Goal: Information Seeking & Learning: Find specific fact

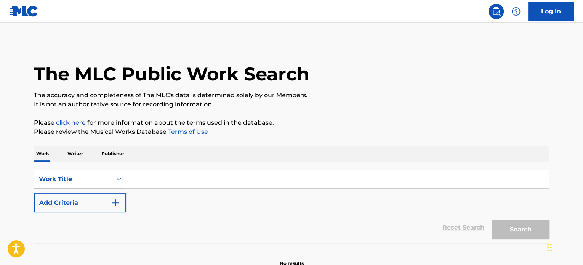
click at [218, 175] on input "Search Form" at bounding box center [337, 179] width 423 height 18
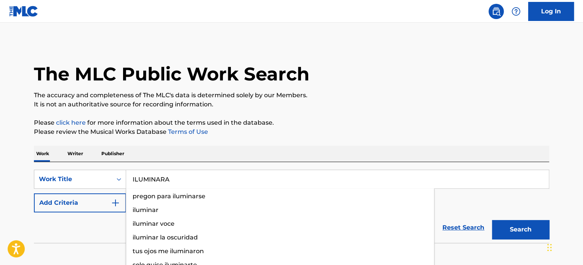
type input "ILUMINARA"
click at [492, 220] on button "Search" at bounding box center [520, 229] width 57 height 19
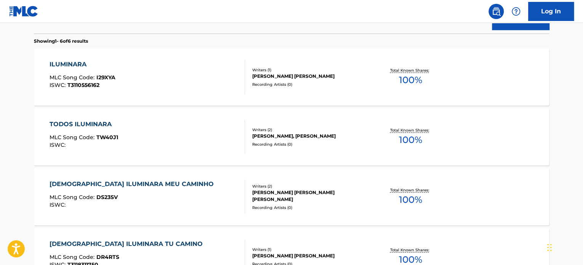
scroll to position [153, 0]
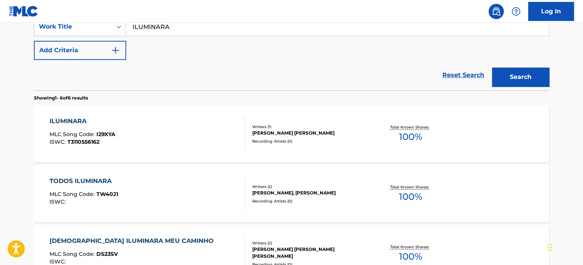
click at [308, 146] on div "ILUMINARA MLC Song Code : I29XYA ISWC : T3110556162 Writers ( 1 ) [PERSON_NAME]…" at bounding box center [291, 133] width 515 height 57
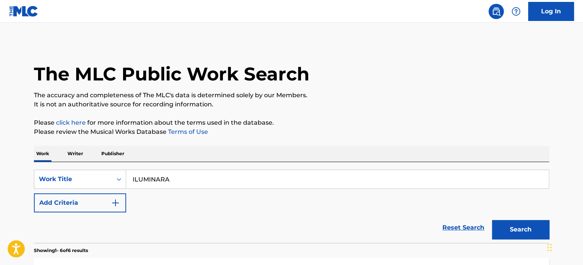
click at [58, 207] on button "Add Criteria" at bounding box center [80, 202] width 92 height 19
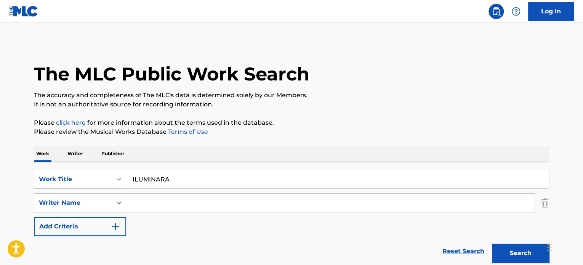
click at [166, 206] on input "Search Form" at bounding box center [330, 203] width 409 height 18
type input "DR"
click at [492, 244] on button "Search" at bounding box center [520, 253] width 57 height 19
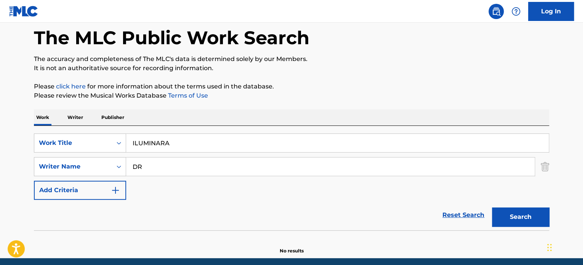
scroll to position [66, 0]
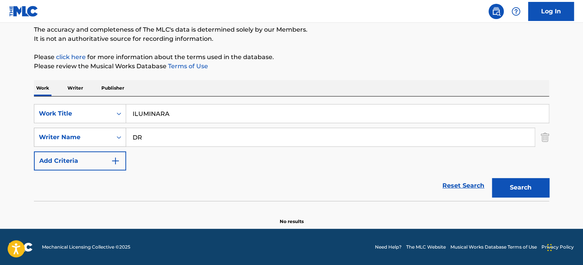
drag, startPoint x: 155, startPoint y: 134, endPoint x: 125, endPoint y: 140, distance: 30.7
click at [125, 140] on div "SearchWithCriteria0fd7cf8b-c8bc-4302-a474-e89200411ba2 Writer Name DR" at bounding box center [291, 137] width 515 height 19
click at [148, 129] on input "Search Form" at bounding box center [330, 137] width 409 height 18
paste input "[PERSON_NAME]"
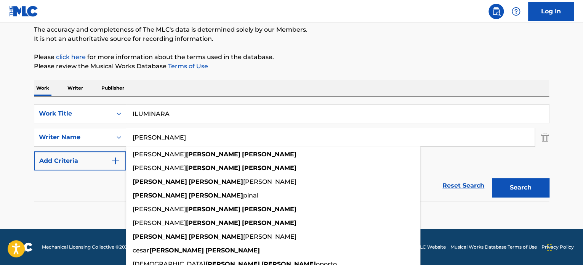
click at [543, 198] on div "Search" at bounding box center [518, 185] width 61 height 31
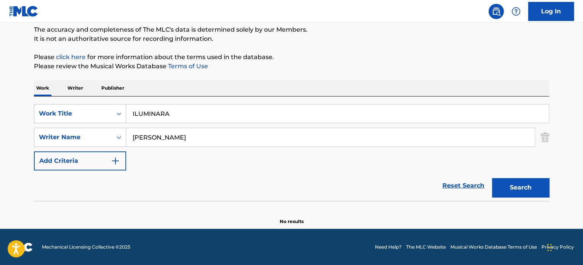
click at [540, 193] on button "Search" at bounding box center [520, 187] width 57 height 19
click at [238, 136] on input "[PERSON_NAME]" at bounding box center [330, 137] width 409 height 18
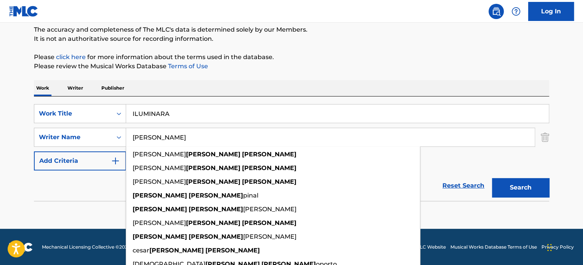
click at [238, 136] on input "[PERSON_NAME]" at bounding box center [330, 137] width 409 height 18
paste input "[PERSON_NAME]"
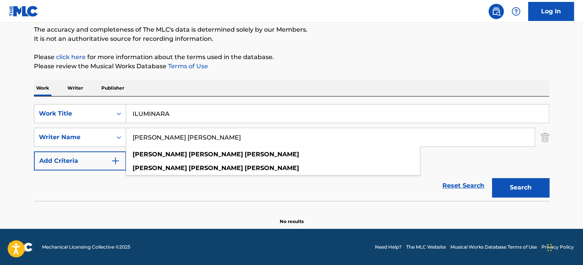
click at [529, 192] on button "Search" at bounding box center [520, 187] width 57 height 19
drag, startPoint x: 273, startPoint y: 138, endPoint x: 157, endPoint y: 140, distance: 115.9
click at [157, 140] on input "[PERSON_NAME] [PERSON_NAME]" at bounding box center [330, 137] width 409 height 18
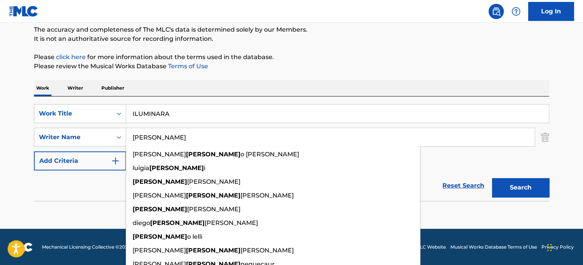
click at [492, 178] on button "Search" at bounding box center [520, 187] width 57 height 19
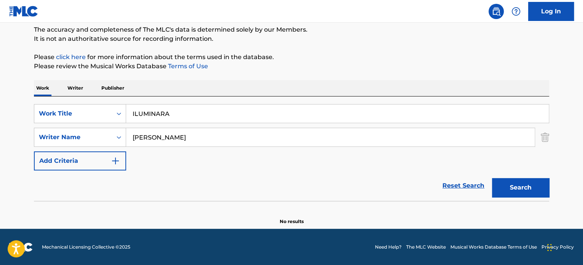
type input "[PERSON_NAME]"
click at [492, 178] on button "Search" at bounding box center [520, 187] width 57 height 19
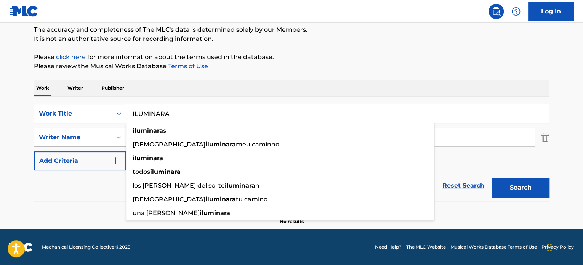
drag, startPoint x: 222, startPoint y: 114, endPoint x: 73, endPoint y: 134, distance: 150.0
click at [73, 136] on div "SearchWithCriteria7449ad4c-625b-45e2-9698-85a29fd514a3 Work Title ILUMINARA ilu…" at bounding box center [291, 137] width 515 height 66
click at [172, 109] on input "ILUMINARA" at bounding box center [337, 113] width 423 height 18
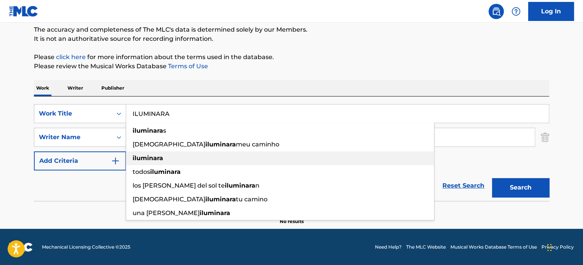
click at [175, 164] on div "iluminara" at bounding box center [280, 158] width 308 height 14
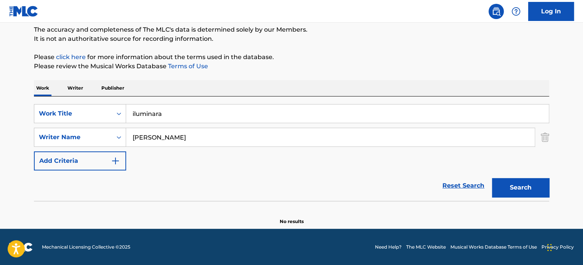
type input "iluminara"
click at [527, 193] on button "Search" at bounding box center [520, 187] width 57 height 19
click at [523, 192] on button "Search" at bounding box center [520, 187] width 57 height 19
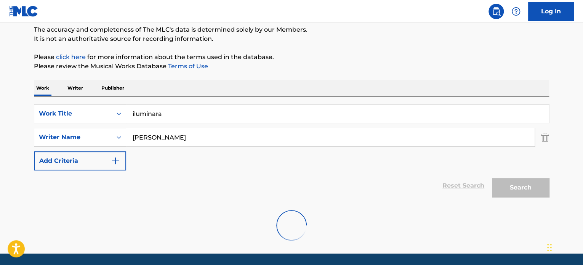
click at [523, 192] on button "Search" at bounding box center [520, 187] width 57 height 19
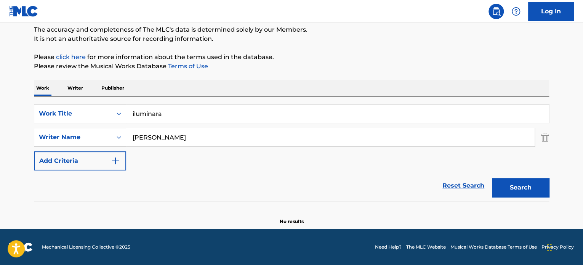
click at [523, 192] on button "Search" at bounding box center [520, 187] width 57 height 19
click at [547, 136] on img "Search Form" at bounding box center [545, 137] width 8 height 19
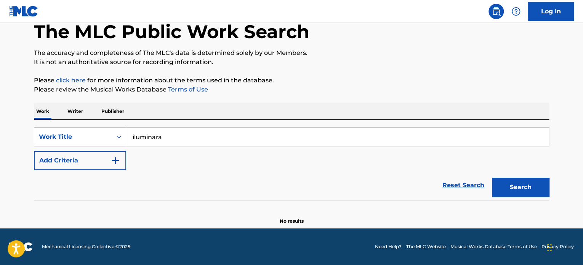
scroll to position [42, 0]
click at [532, 181] on button "Search" at bounding box center [520, 187] width 57 height 19
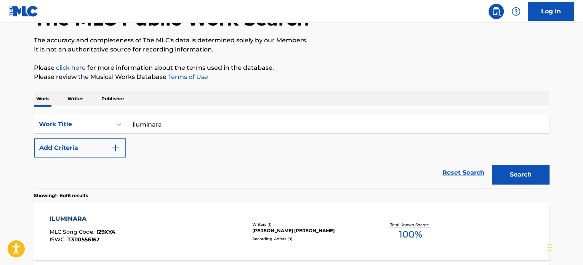
scroll to position [0, 0]
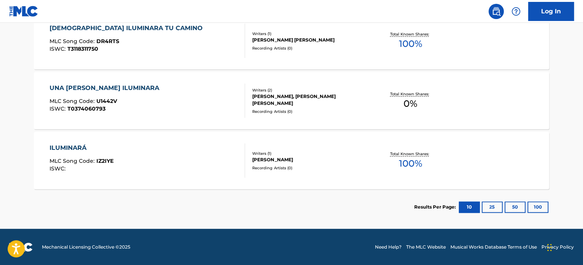
click at [485, 205] on button "25" at bounding box center [492, 206] width 21 height 11
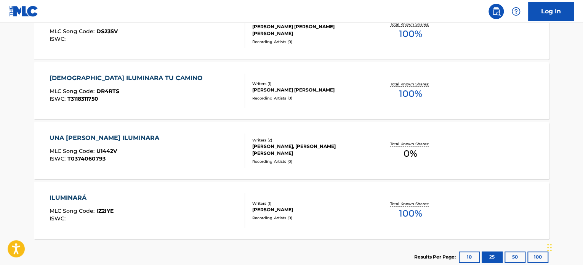
scroll to position [387, 0]
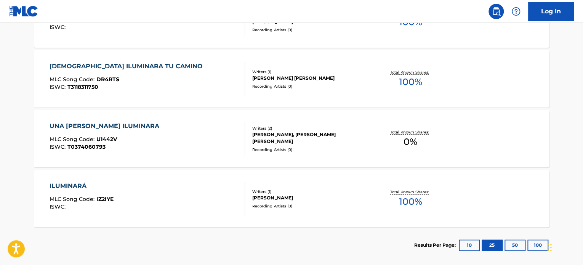
click at [512, 247] on button "50" at bounding box center [515, 244] width 21 height 11
click at [512, 248] on button "50" at bounding box center [515, 244] width 21 height 11
click at [539, 248] on button "100" at bounding box center [538, 244] width 21 height 11
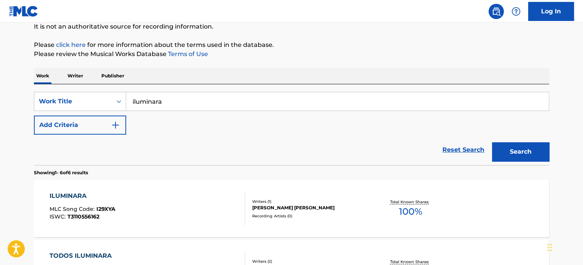
scroll to position [0, 0]
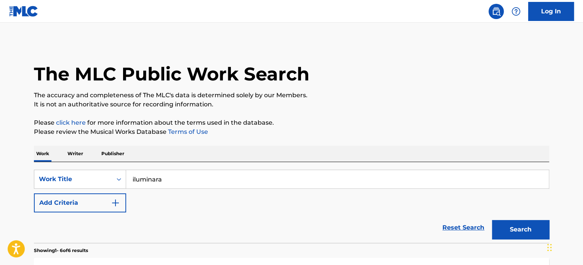
click at [93, 207] on button "Add Criteria" at bounding box center [80, 202] width 92 height 19
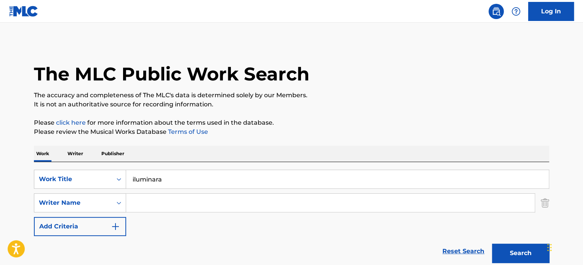
click at [163, 207] on input "Search Form" at bounding box center [330, 203] width 409 height 18
click at [492, 244] on button "Search" at bounding box center [520, 253] width 57 height 19
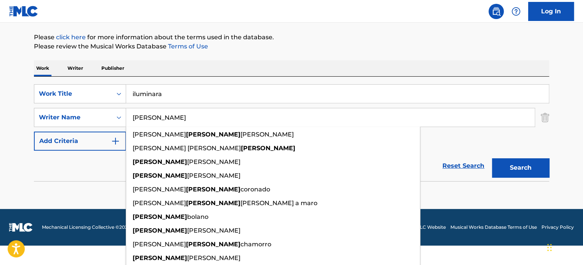
click at [55, 157] on form "SearchWithCriteria7449ad4c-625b-45e2-9698-85a29fd514a3 Work Title iluminara Sea…" at bounding box center [291, 132] width 515 height 97
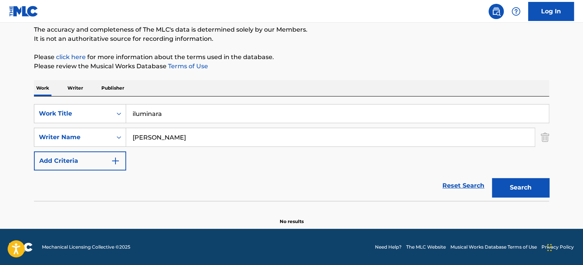
click at [180, 135] on input "[PERSON_NAME]" at bounding box center [330, 137] width 409 height 18
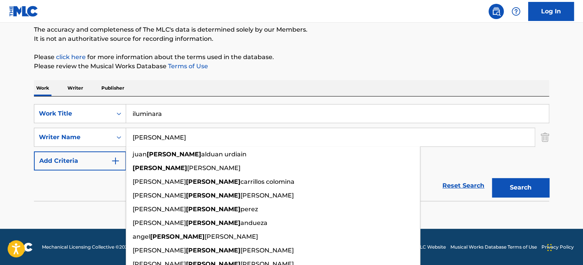
drag, startPoint x: 253, startPoint y: 138, endPoint x: 9, endPoint y: 138, distance: 243.6
click at [10, 138] on main "The MLC Public Work Search The accuracy and completeness of The MLC's data is d…" at bounding box center [291, 92] width 583 height 271
paste input "[PERSON_NAME]"
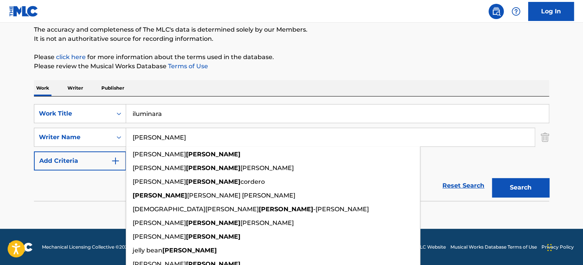
type input "[PERSON_NAME]"
click at [492, 178] on button "Search" at bounding box center [520, 187] width 57 height 19
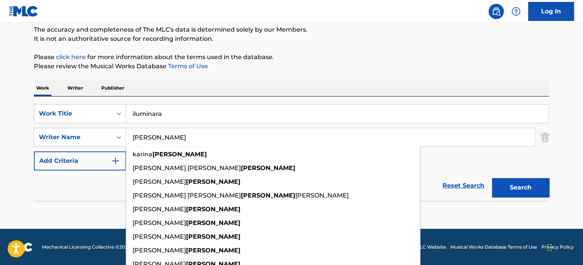
click at [285, 118] on input "iluminara" at bounding box center [337, 113] width 423 height 18
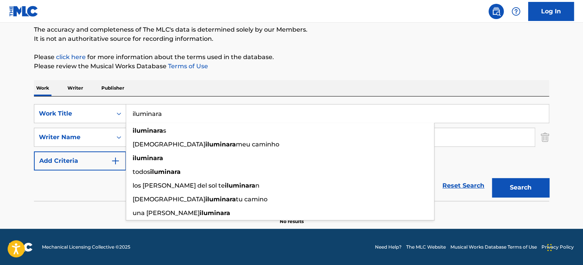
click at [547, 140] on img "Search Form" at bounding box center [545, 137] width 8 height 19
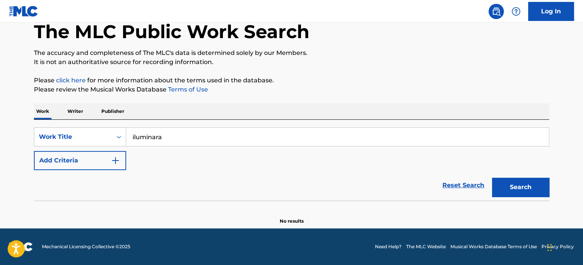
scroll to position [42, 0]
click at [515, 186] on button "Search" at bounding box center [520, 187] width 57 height 19
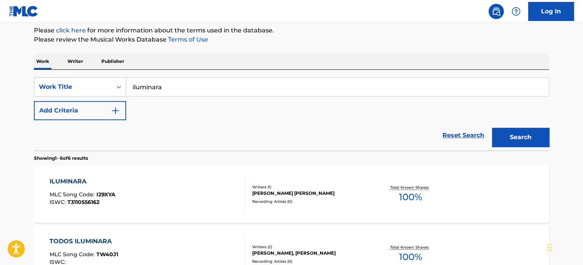
scroll to position [156, 0]
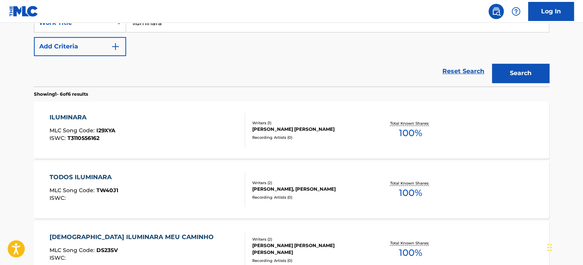
click at [214, 140] on div "ILUMINARA MLC Song Code : I29XYA ISWC : T3110556162" at bounding box center [148, 130] width 196 height 34
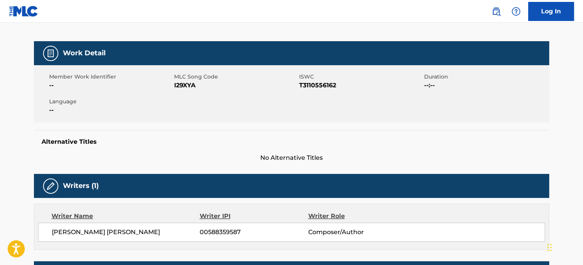
scroll to position [209, 0]
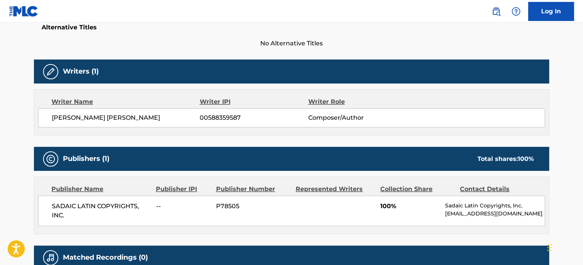
click at [90, 118] on span "[PERSON_NAME] [PERSON_NAME]" at bounding box center [126, 117] width 148 height 9
copy div "[PERSON_NAME] [PERSON_NAME]"
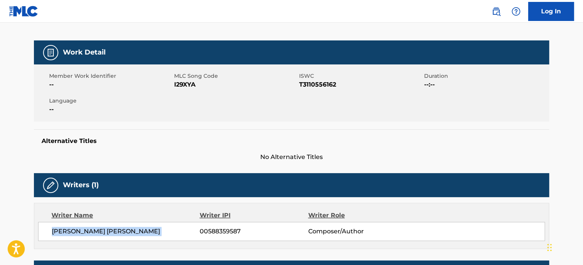
scroll to position [0, 0]
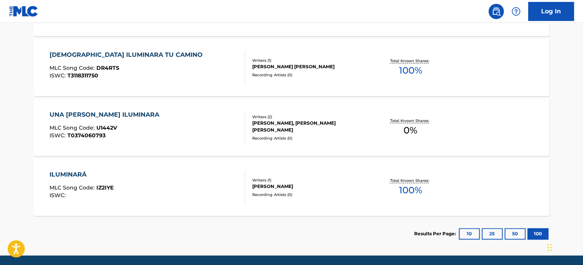
scroll to position [423, 0]
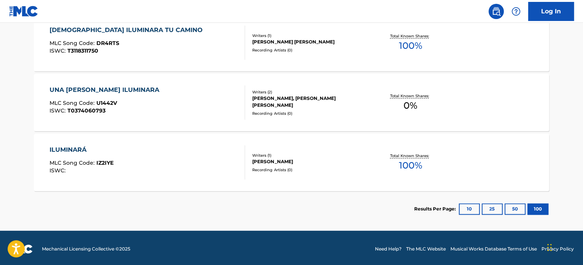
click at [187, 172] on div "ILUMINARÁ MLC Song Code : IZ2IYE ISWC :" at bounding box center [148, 162] width 196 height 34
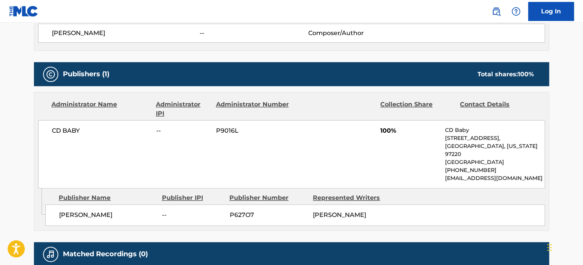
scroll to position [366, 0]
